Goal: Communication & Community: Ask a question

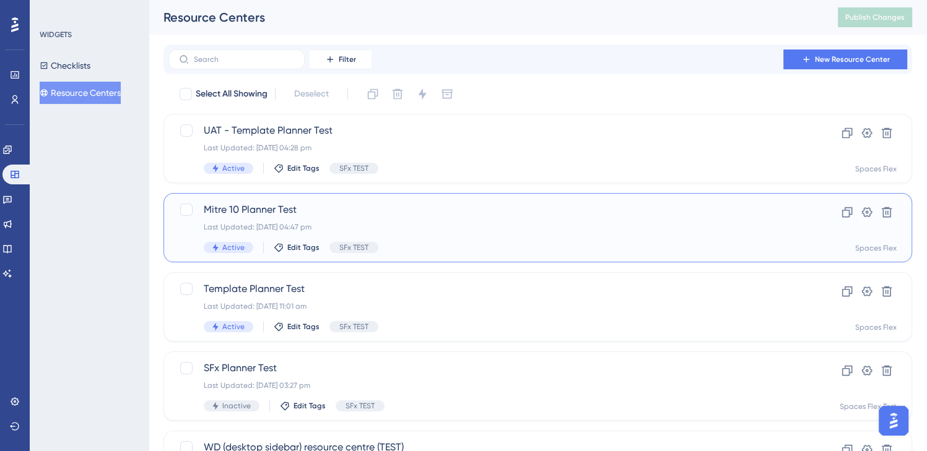
click at [383, 213] on span "Mitre 10 Planner Test" at bounding box center [488, 209] width 569 height 15
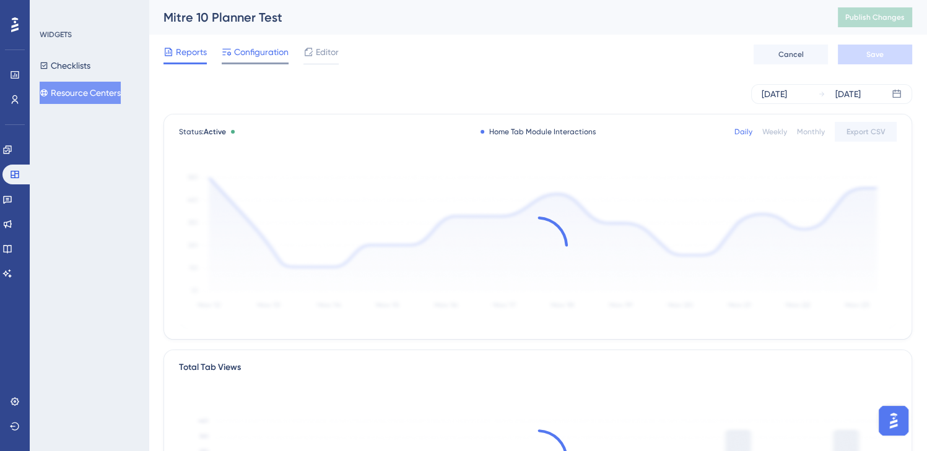
click at [271, 56] on span "Configuration" at bounding box center [261, 52] width 54 height 15
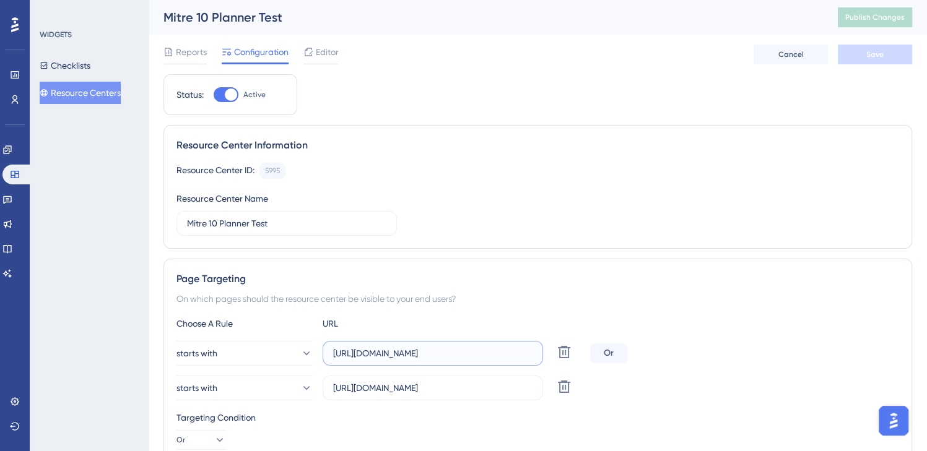
drag, startPoint x: 474, startPoint y: 352, endPoint x: 322, endPoint y: 342, distance: 152.0
click at [322, 342] on div "starts with https://create3d.mitre10.com.au Delete" at bounding box center [380, 353] width 409 height 25
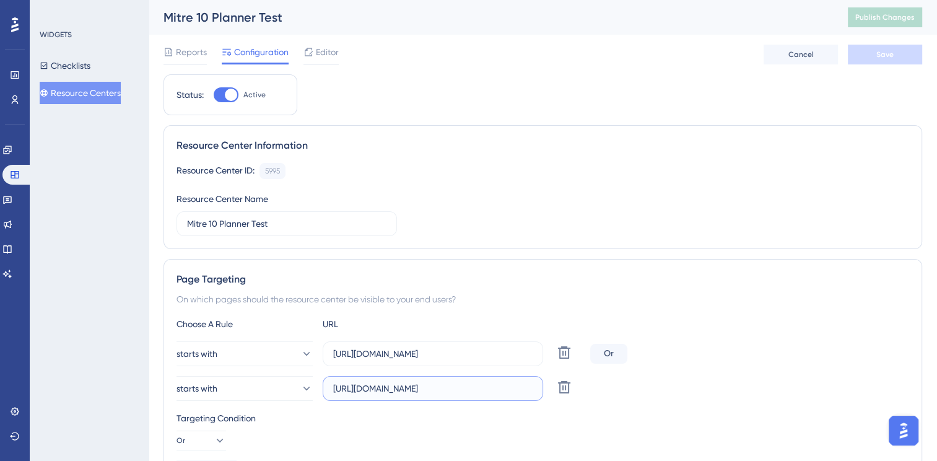
drag, startPoint x: 500, startPoint y: 390, endPoint x: 275, endPoint y: 402, distance: 225.7
click at [275, 402] on div "Choose A Rule URL starts with https://create3d.mitre10.com.au Delete Or starts …" at bounding box center [542, 397] width 732 height 163
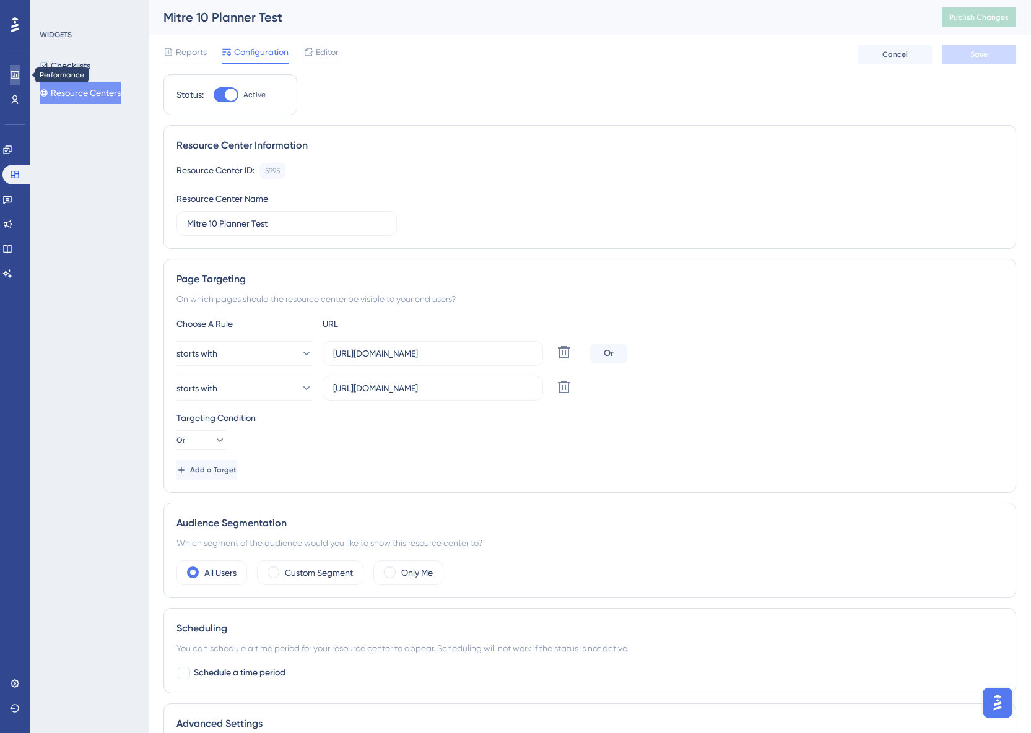
click at [11, 80] on link at bounding box center [15, 75] width 10 height 20
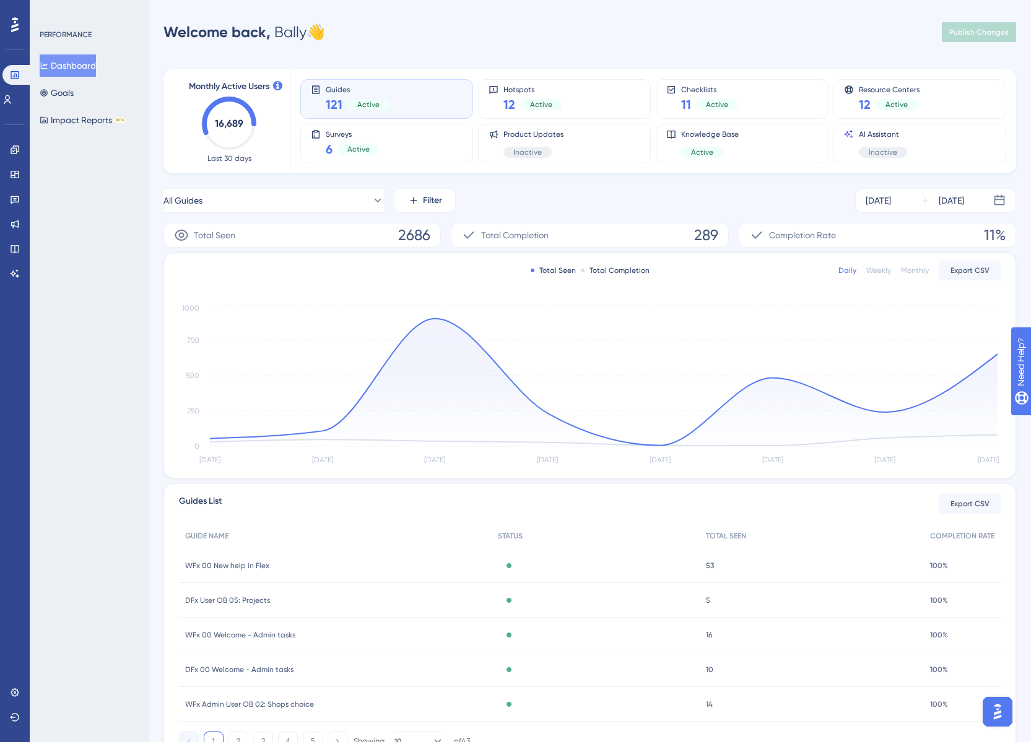
click at [926, 451] on img "Open AI Assistant Launcher" at bounding box center [997, 712] width 22 height 22
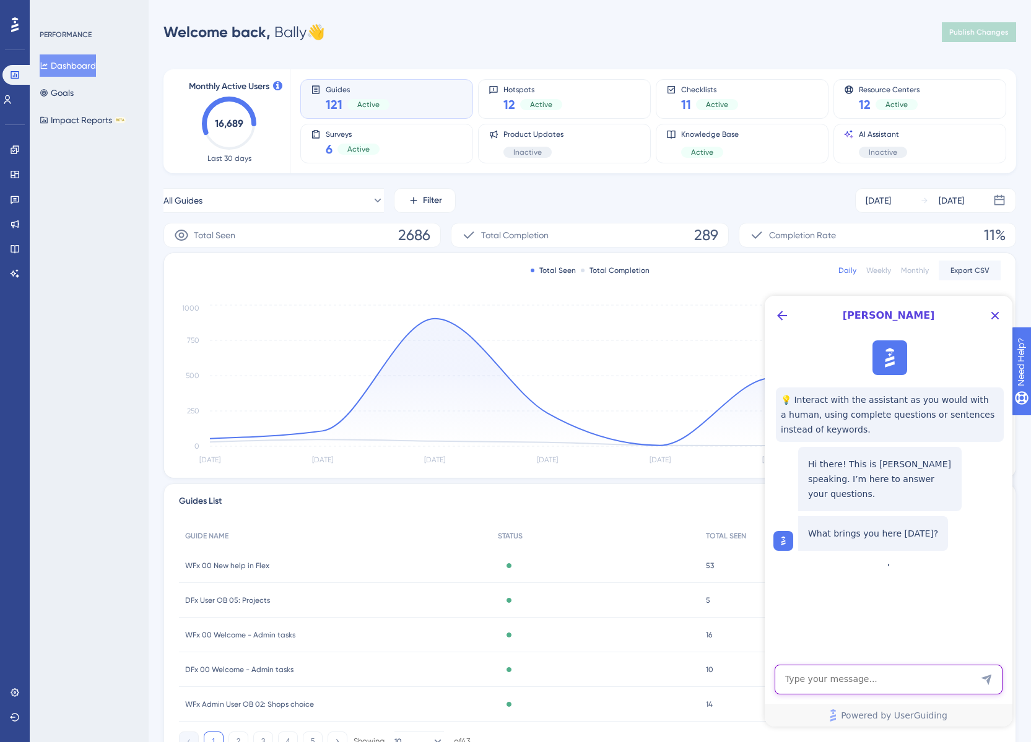
click at [857, 451] on textarea "AI Assistant Text Input" at bounding box center [889, 680] width 228 height 30
type textarea "I would like to report a bug with the hotspot function"
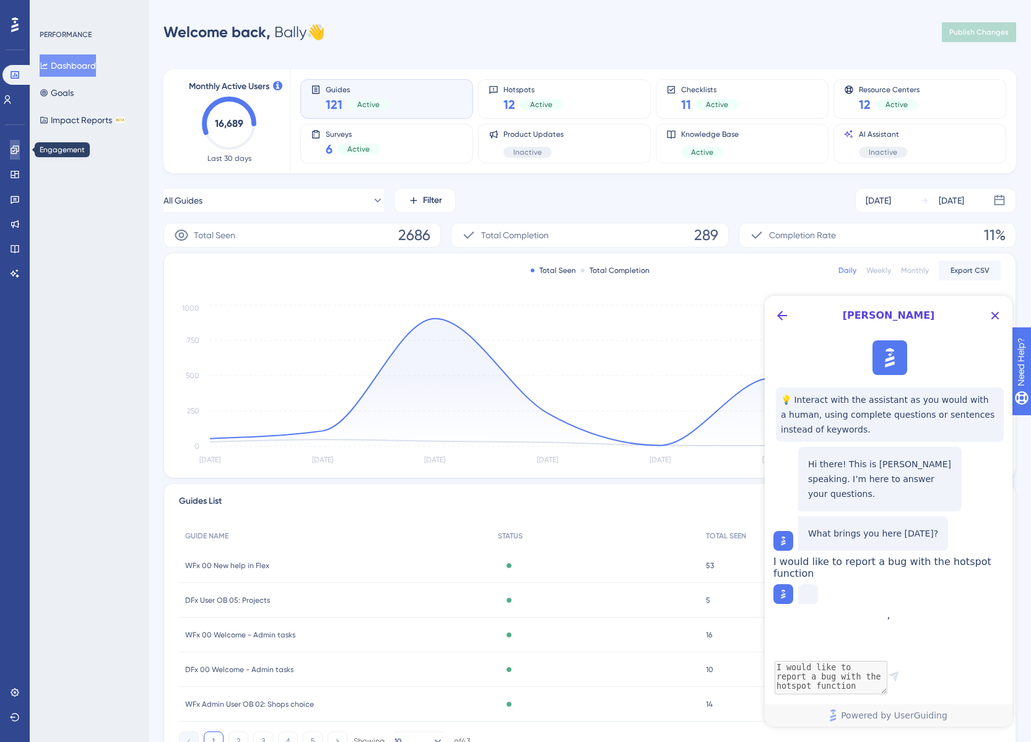
drag, startPoint x: 17, startPoint y: 141, endPoint x: 18, endPoint y: 119, distance: 21.1
click at [17, 141] on link at bounding box center [15, 150] width 10 height 20
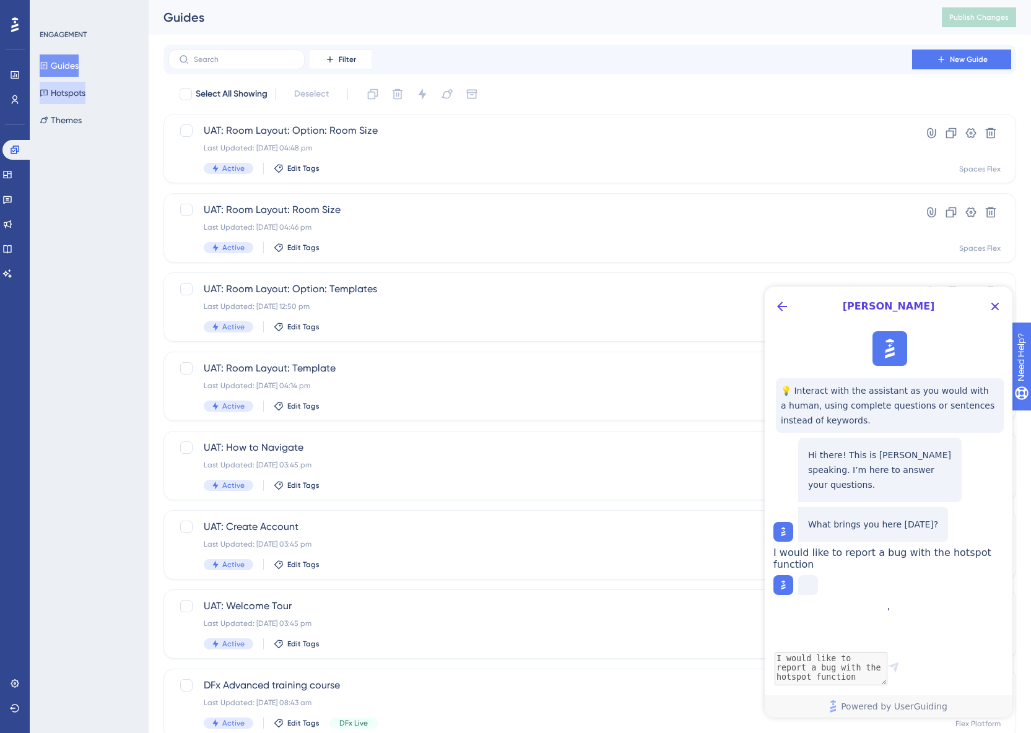
click at [63, 86] on button "Hotspots" at bounding box center [63, 93] width 46 height 22
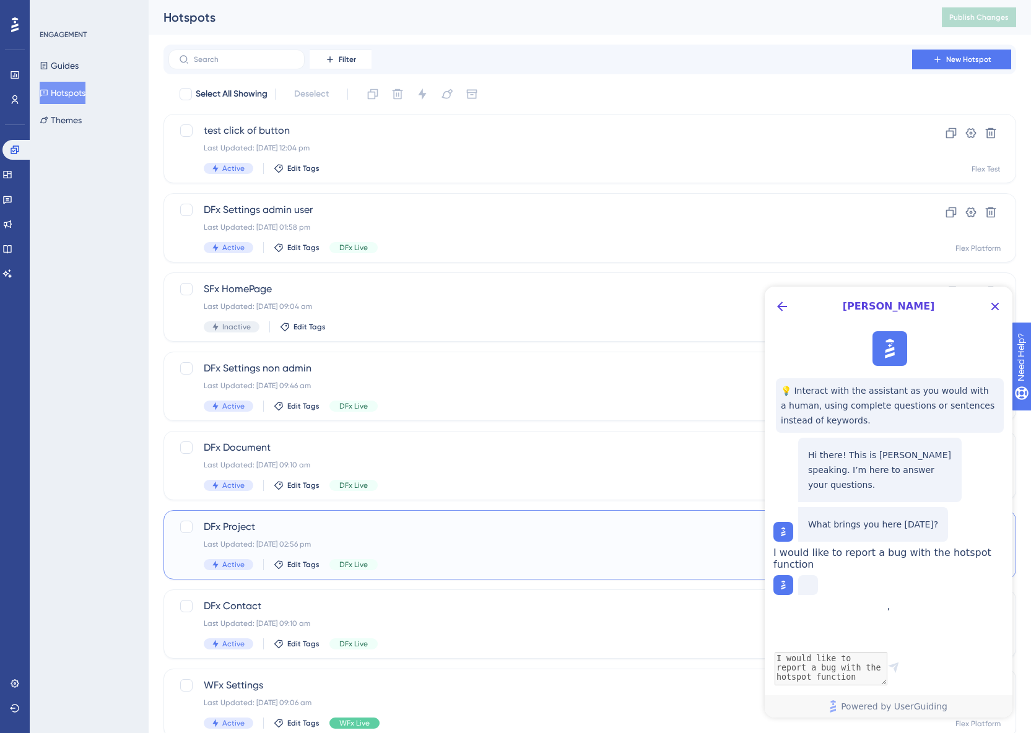
click at [393, 451] on div "Active Edit Tags DFx Live" at bounding box center [540, 564] width 673 height 11
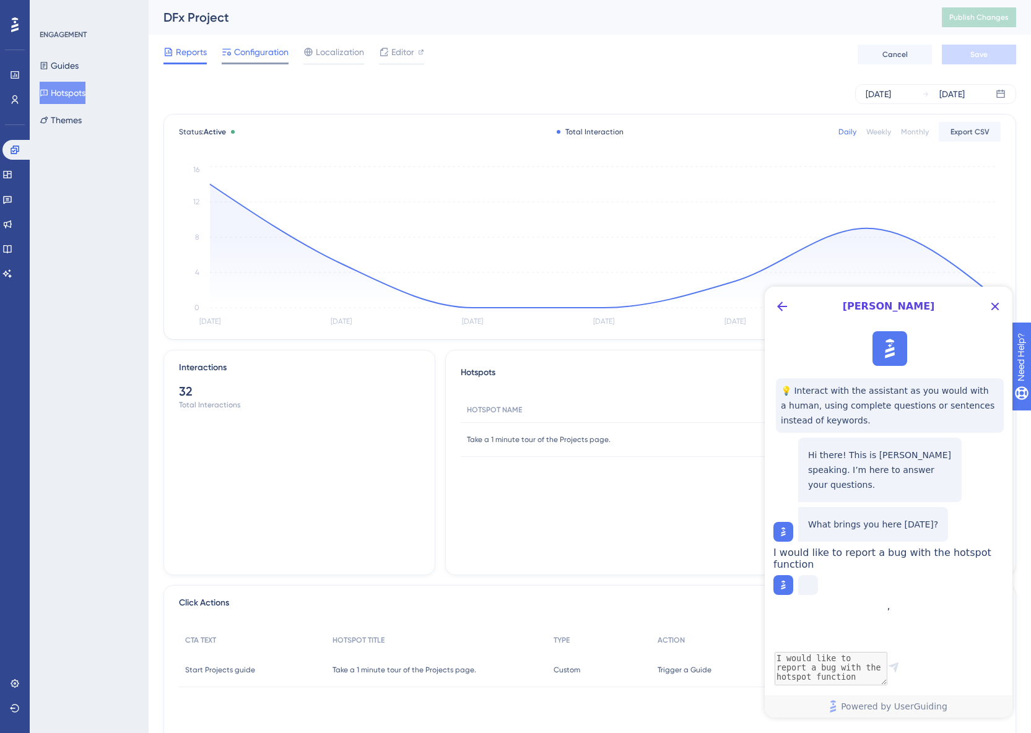
click at [269, 54] on span "Configuration" at bounding box center [261, 52] width 54 height 15
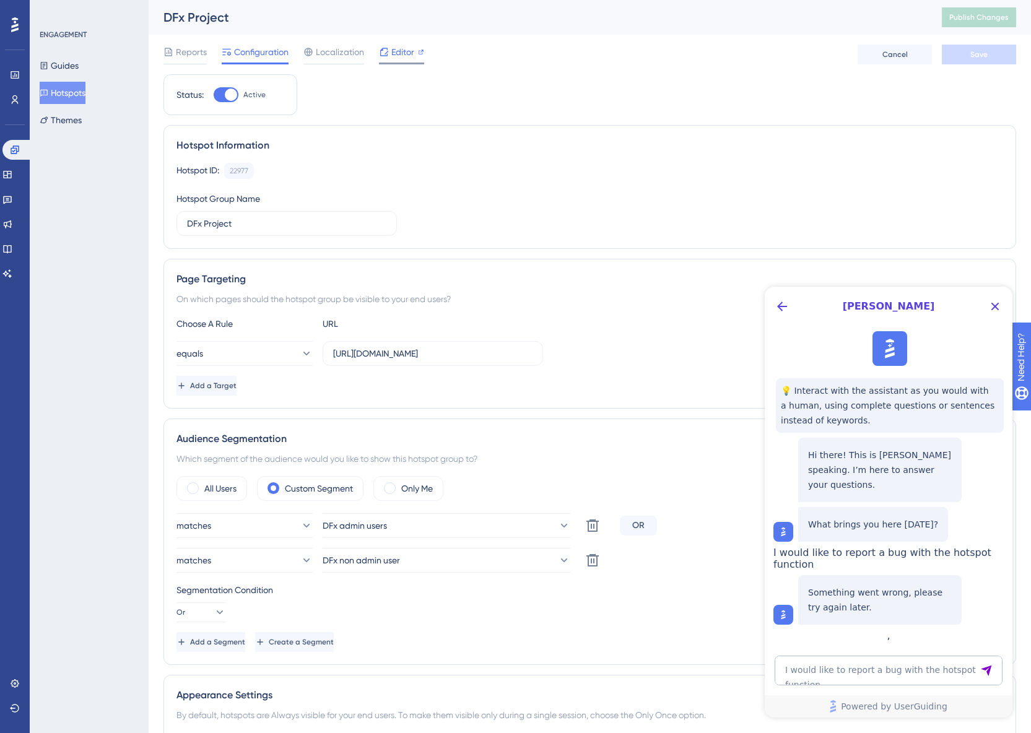
click at [399, 62] on div "Editor" at bounding box center [401, 55] width 45 height 20
click at [926, 451] on textarea "I would like to report a bug with the hotspot function" at bounding box center [889, 671] width 228 height 30
type textarea "can I talk to a support agent"
click at [926, 306] on icon "Close Button" at bounding box center [994, 306] width 15 height 15
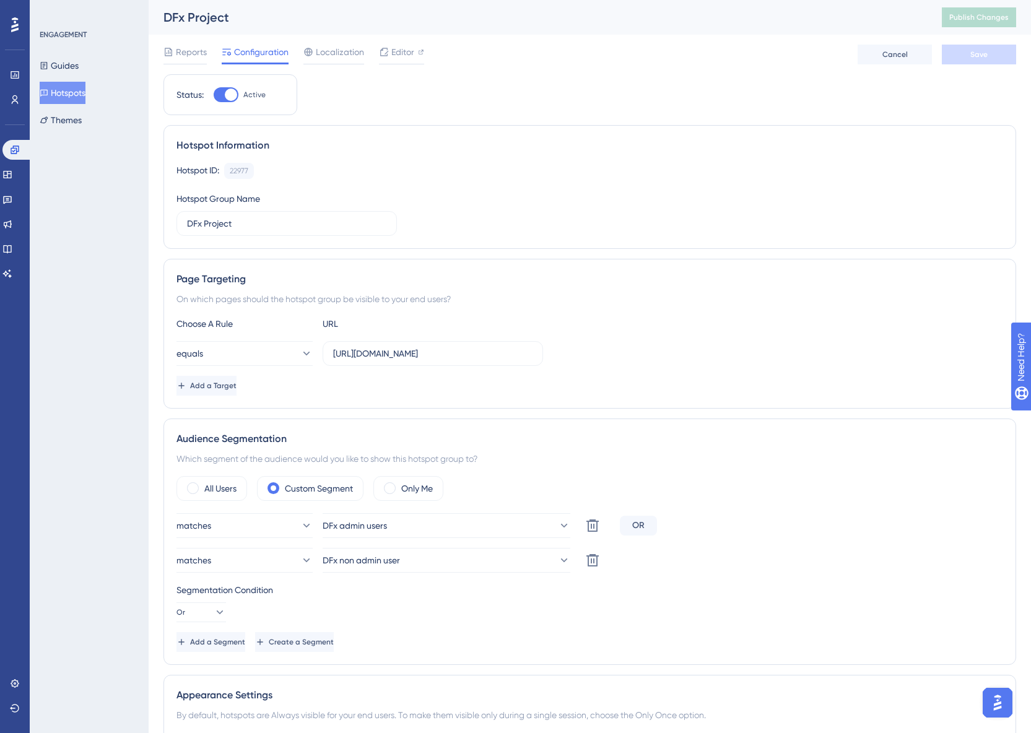
click at [926, 451] on img "Open AI Assistant Launcher" at bounding box center [997, 703] width 22 height 22
click at [1000, 700] on img "Open AI Assistant Launcher" at bounding box center [994, 703] width 22 height 22
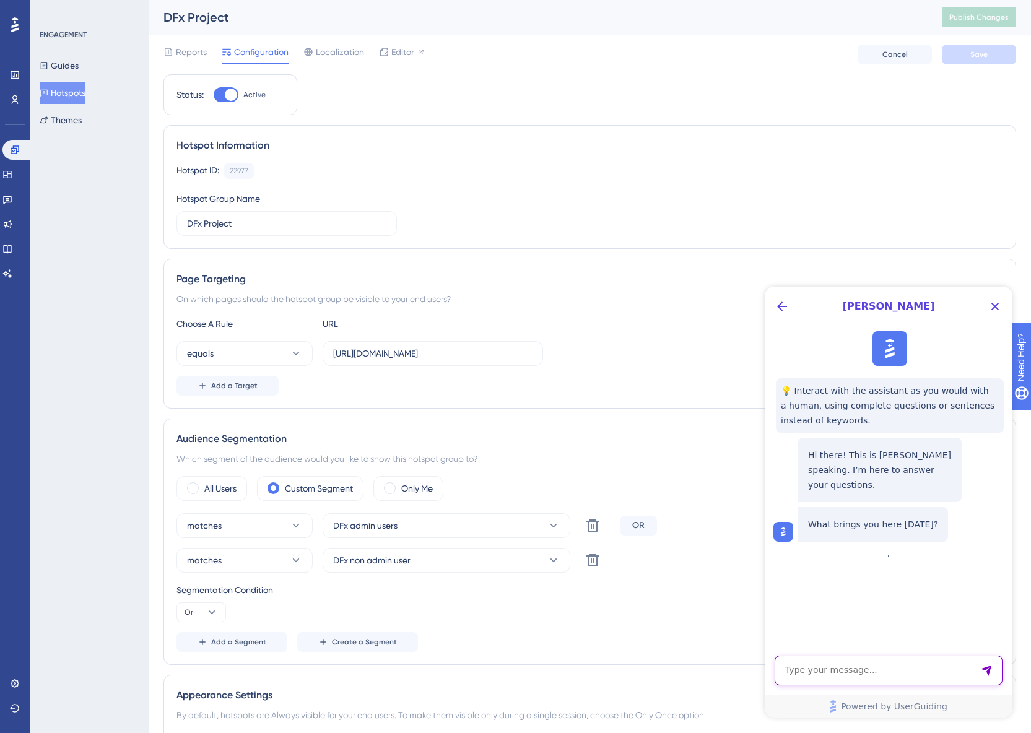
click at [828, 672] on textarea "AI Assistant Text Input" at bounding box center [889, 671] width 228 height 30
type textarea "can i talk to an agent please"
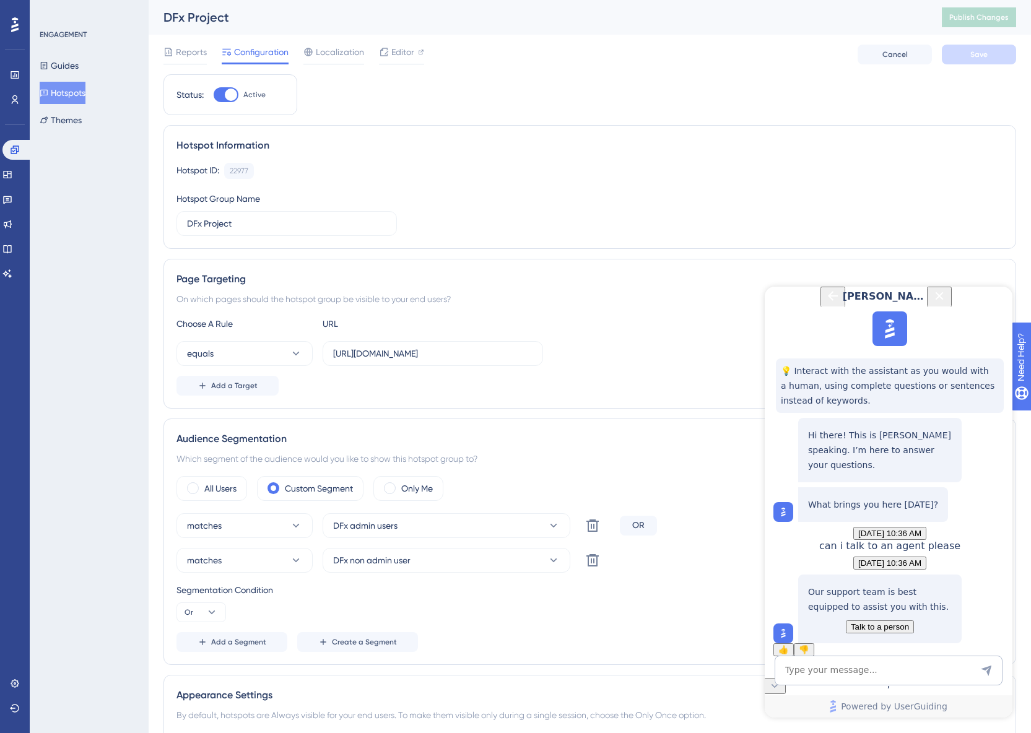
scroll to position [95, 0]
click at [914, 620] on button "Talk to a person" at bounding box center [880, 626] width 68 height 13
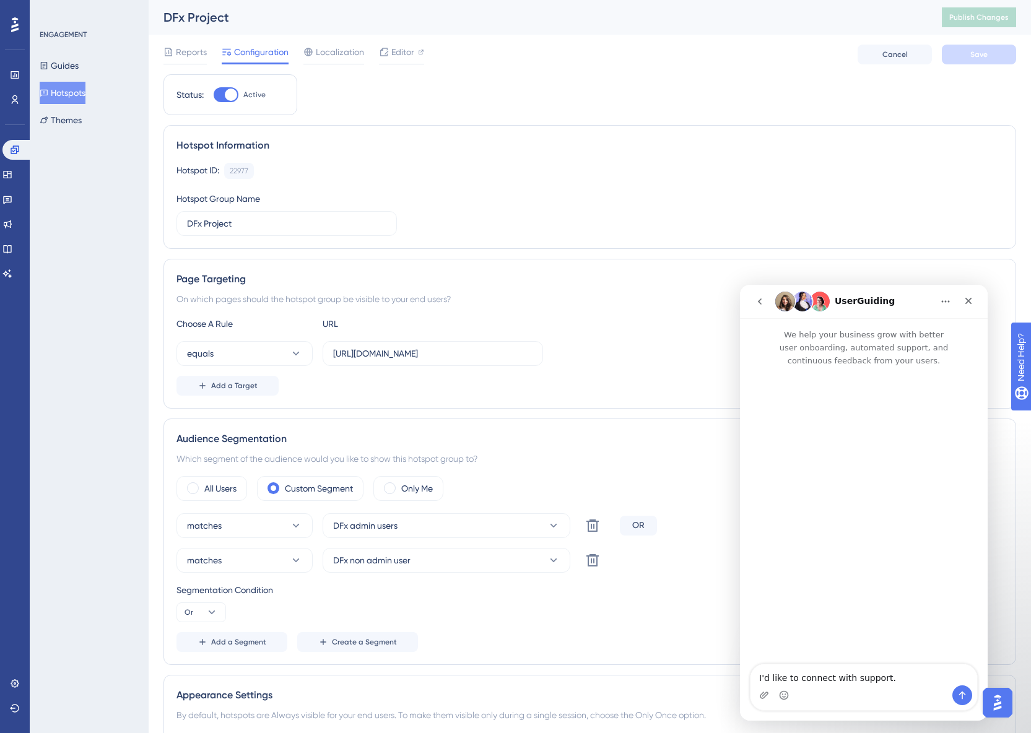
scroll to position [0, 0]
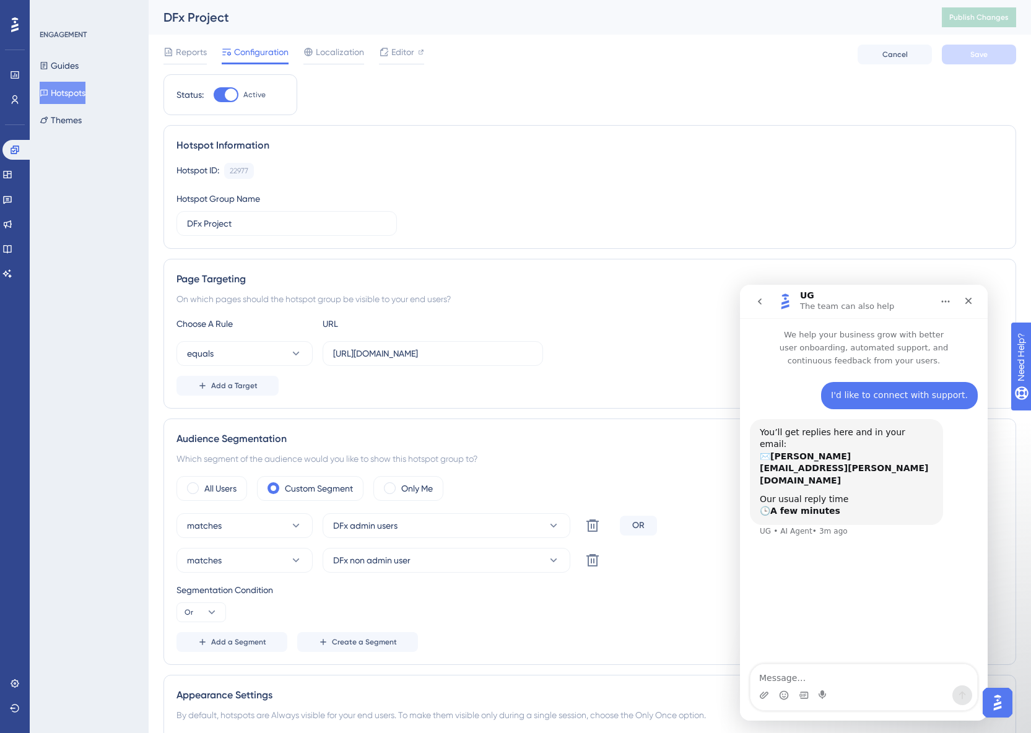
click at [822, 579] on div "I'd like to connect with support. [GEOGRAPHIC_DATA] • 5m ago You’ll get replies…" at bounding box center [864, 516] width 248 height 298
click at [836, 509] on div "I'd like to connect with support. [GEOGRAPHIC_DATA] • 5m ago You’ll get replies…" at bounding box center [864, 516] width 248 height 298
click at [846, 688] on div "Intercom messenger" at bounding box center [863, 695] width 227 height 20
click at [766, 695] on icon "Upload attachment" at bounding box center [764, 695] width 9 height 7
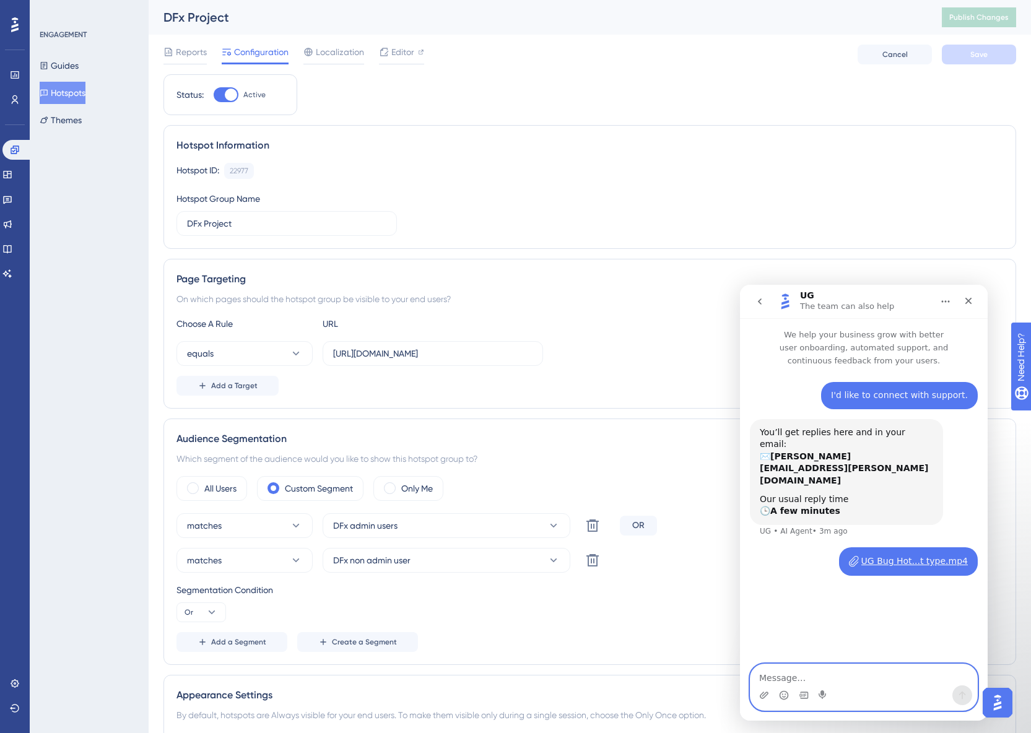
click at [833, 677] on textarea "Message…" at bounding box center [863, 674] width 227 height 21
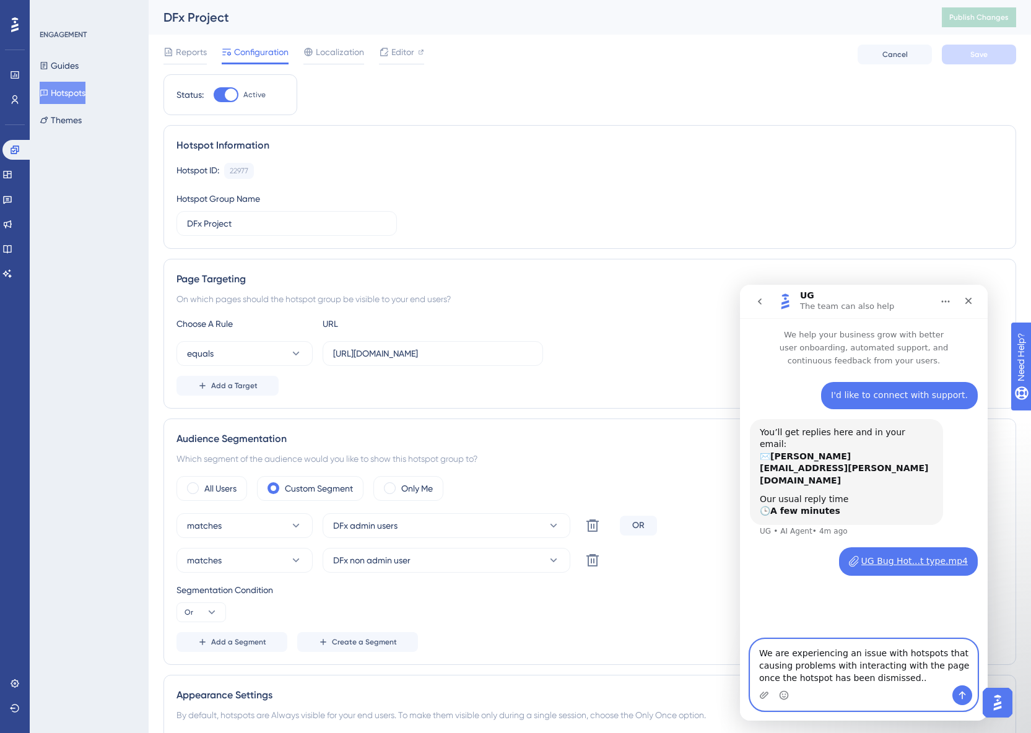
type textarea "We are experiencing an issue with hotspots that causing problems with interacti…"
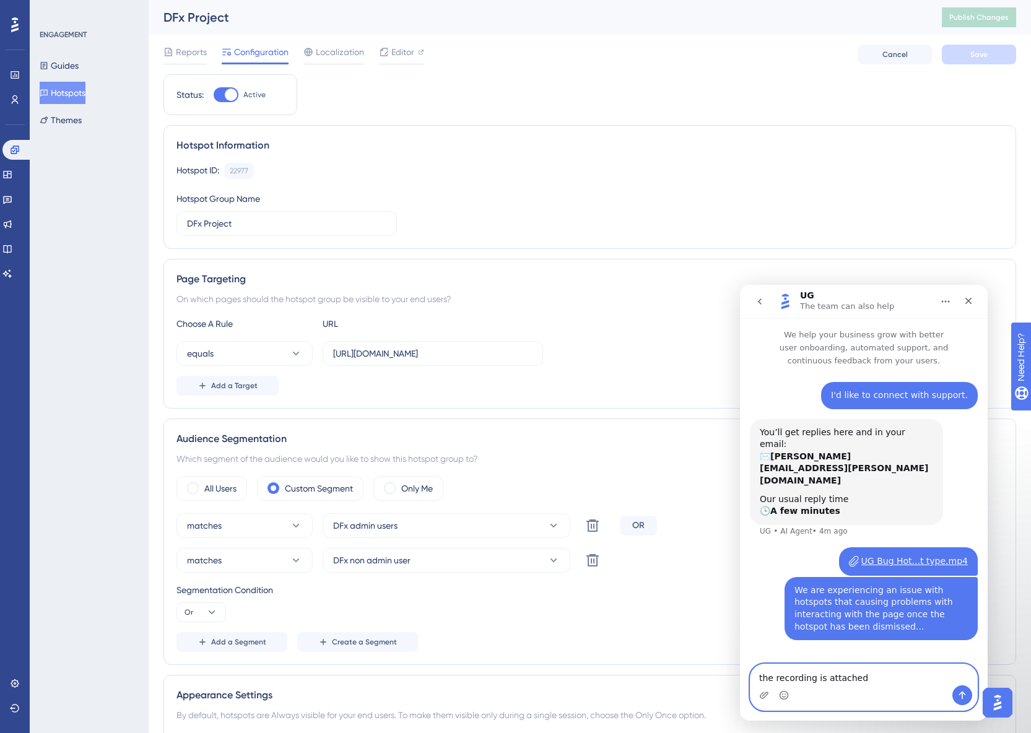
type textarea "the recording is attached."
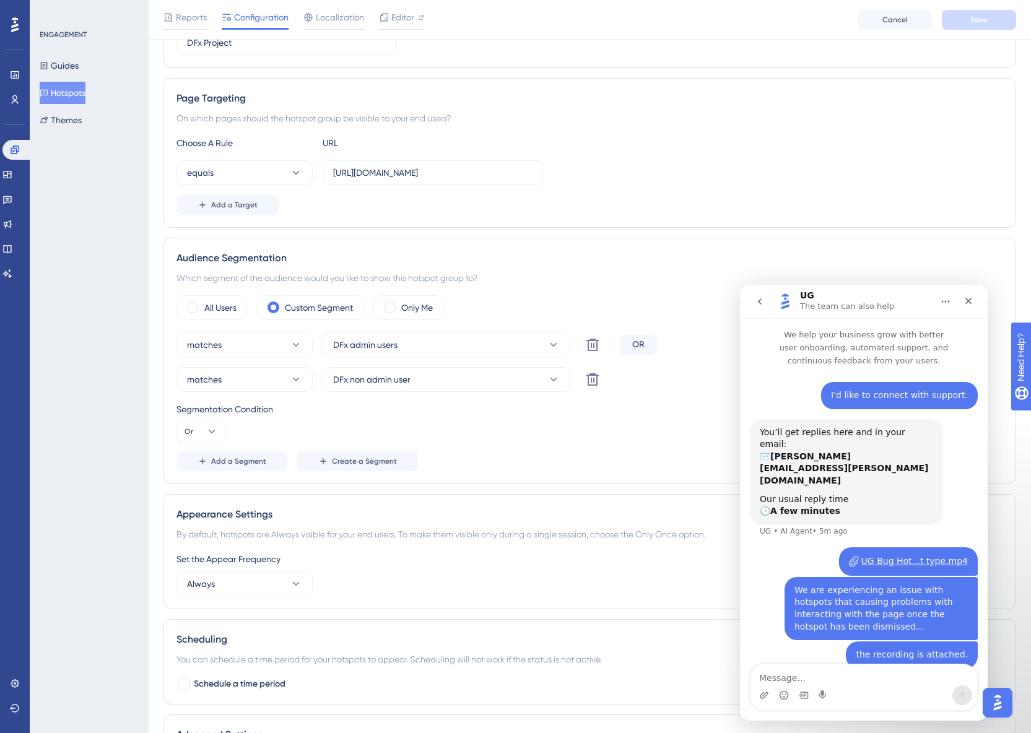
drag, startPoint x: 921, startPoint y: 539, endPoint x: 916, endPoint y: 531, distance: 8.6
